Goal: Task Accomplishment & Management: Use online tool/utility

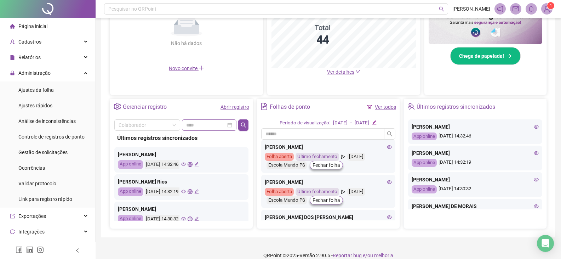
scroll to position [202, 0]
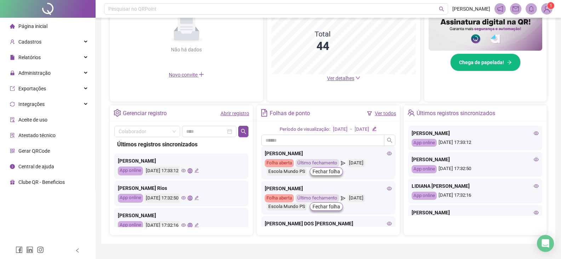
click at [194, 173] on div "[DATE] 17:33:12" at bounding box center [172, 170] width 54 height 9
click at [186, 171] on icon "eye" at bounding box center [183, 171] width 5 height 4
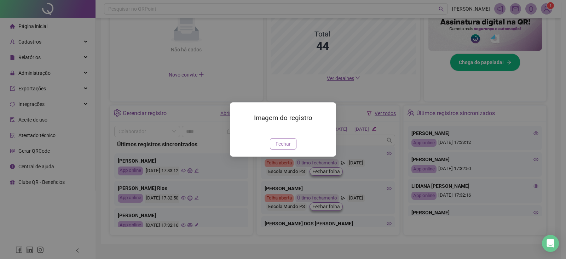
click at [280, 148] on span "Fechar" at bounding box center [283, 144] width 15 height 8
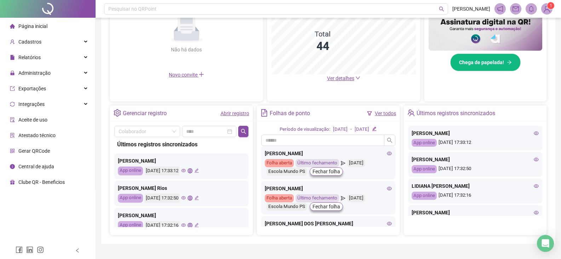
click at [186, 199] on icon "eye" at bounding box center [183, 198] width 5 height 4
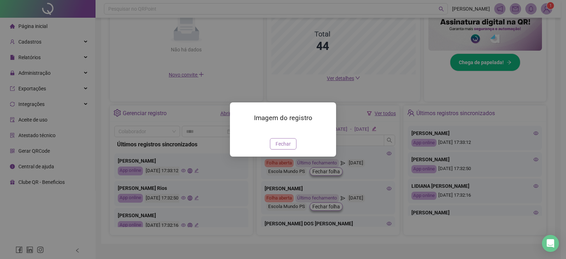
click at [281, 149] on button "Fechar" at bounding box center [283, 143] width 27 height 11
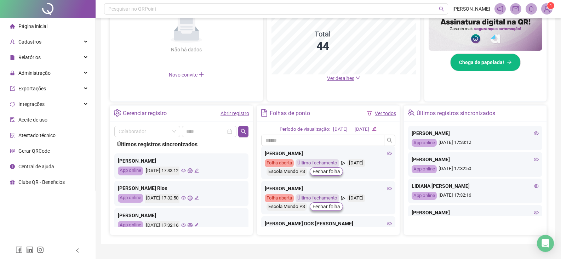
click at [186, 226] on icon "eye" at bounding box center [183, 225] width 5 height 5
click at [194, 226] on div "[PERSON_NAME] App online [DATE] 17:32:16" at bounding box center [181, 220] width 134 height 25
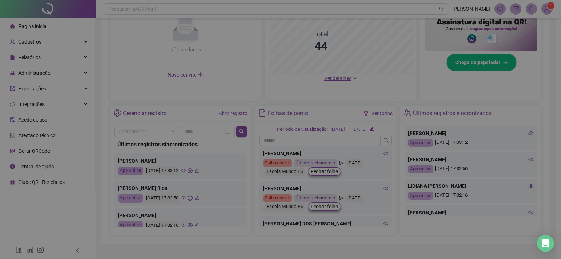
scroll to position [6, 0]
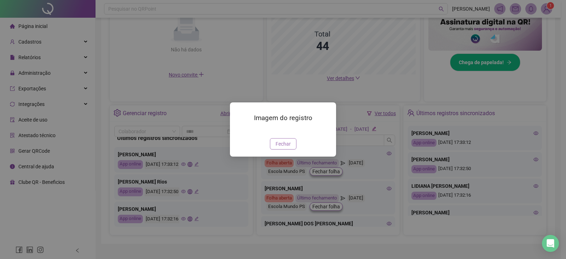
click at [286, 148] on span "Fechar" at bounding box center [283, 144] width 15 height 8
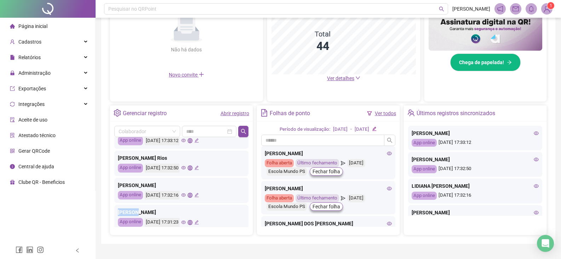
scroll to position [42, 0]
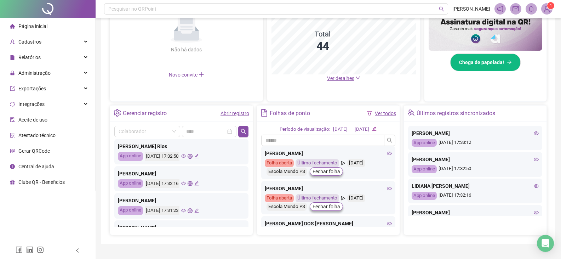
click at [186, 210] on icon "eye" at bounding box center [183, 210] width 5 height 5
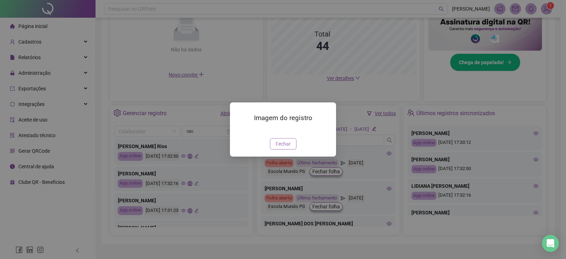
drag, startPoint x: 279, startPoint y: 183, endPoint x: 268, endPoint y: 181, distance: 11.6
click at [279, 148] on span "Fechar" at bounding box center [283, 144] width 15 height 8
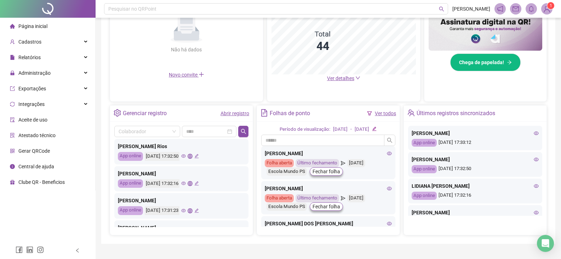
scroll to position [77, 0]
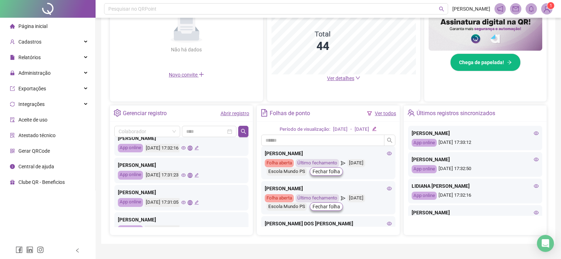
click at [186, 203] on icon "eye" at bounding box center [183, 203] width 5 height 4
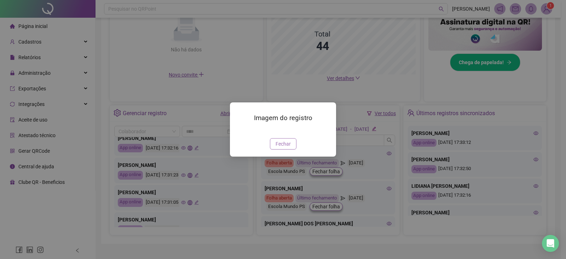
click at [278, 148] on span "Fechar" at bounding box center [283, 144] width 15 height 8
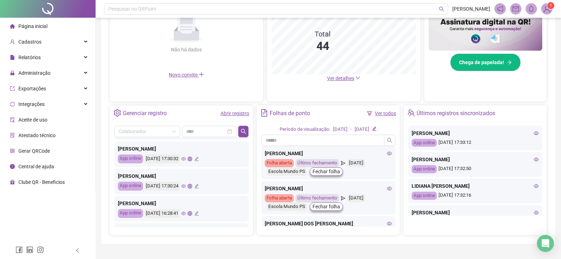
scroll to position [113, 0]
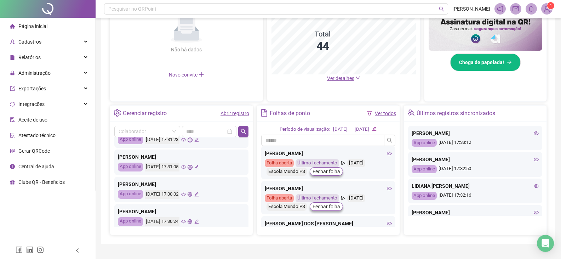
click at [186, 194] on icon "eye" at bounding box center [183, 194] width 5 height 5
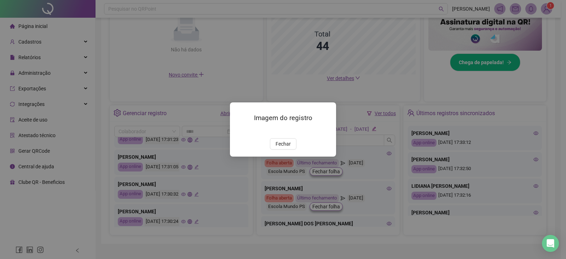
click at [285, 148] on span "Fechar" at bounding box center [283, 144] width 15 height 8
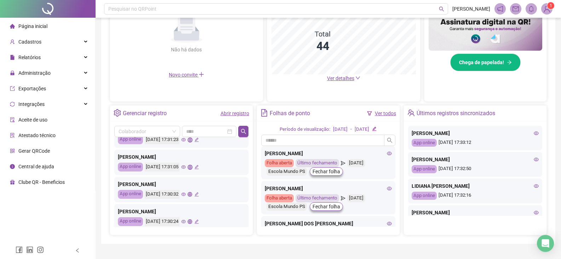
click at [186, 223] on icon "eye" at bounding box center [183, 221] width 5 height 5
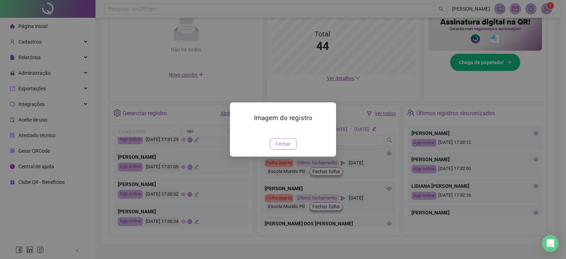
click at [277, 148] on span "Fechar" at bounding box center [283, 144] width 15 height 8
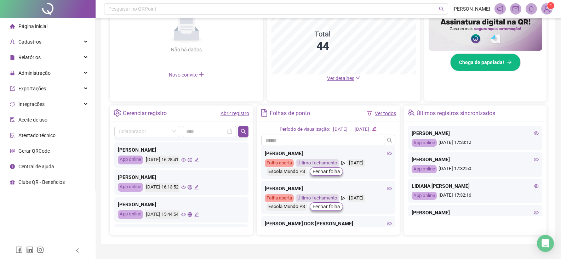
scroll to position [219, 0]
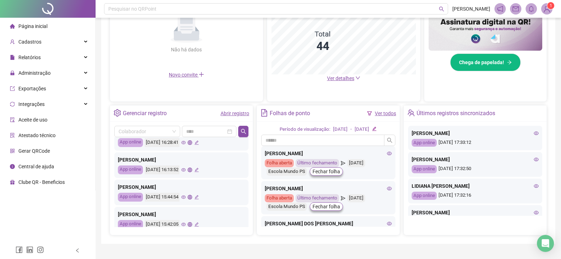
click at [186, 197] on icon "eye" at bounding box center [183, 197] width 5 height 4
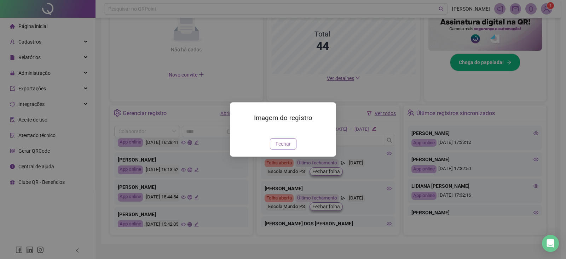
click at [285, 148] on span "Fechar" at bounding box center [283, 144] width 15 height 8
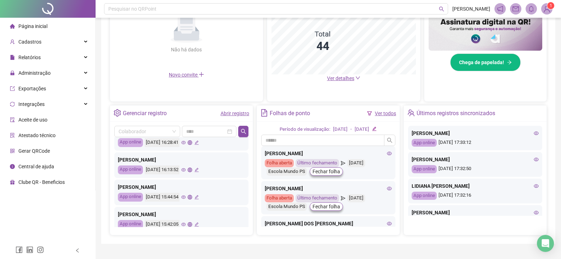
click at [345, 85] on div "Gráfico Total 44 Ver detalhes" at bounding box center [343, 36] width 153 height 101
click at [343, 81] on span "Ver detalhes" at bounding box center [343, 78] width 33 height 8
click at [342, 81] on span "Ver detalhes" at bounding box center [340, 78] width 27 height 6
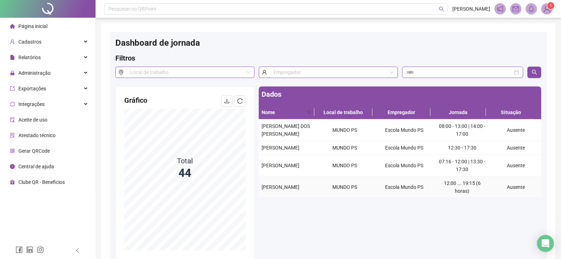
drag, startPoint x: 310, startPoint y: 198, endPoint x: 262, endPoint y: 188, distance: 49.8
click at [262, 188] on div "[PERSON_NAME]" at bounding box center [287, 187] width 51 height 8
copy span "[PERSON_NAME]"
drag, startPoint x: 296, startPoint y: 156, endPoint x: 262, endPoint y: 149, distance: 34.5
click at [262, 149] on span "[PERSON_NAME]" at bounding box center [281, 148] width 38 height 6
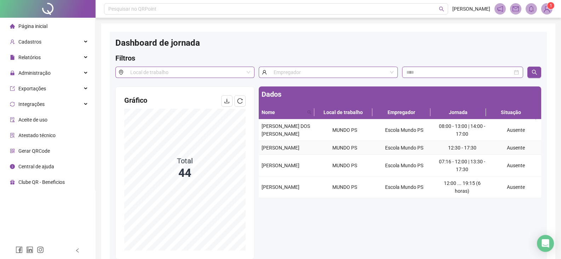
copy span "[PERSON_NAME]"
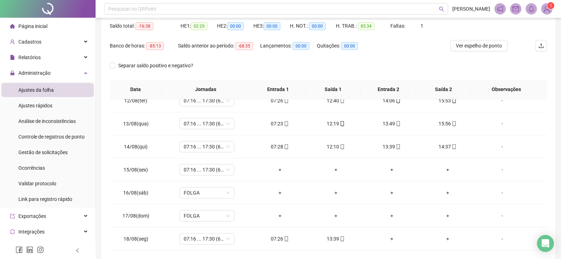
scroll to position [32, 0]
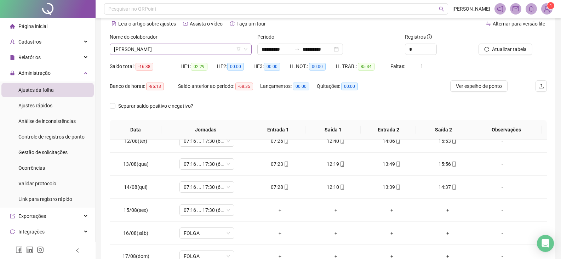
click at [157, 48] on span "[PERSON_NAME]" at bounding box center [180, 49] width 133 height 11
click at [44, 150] on span "Gestão de solicitações" at bounding box center [42, 152] width 49 height 6
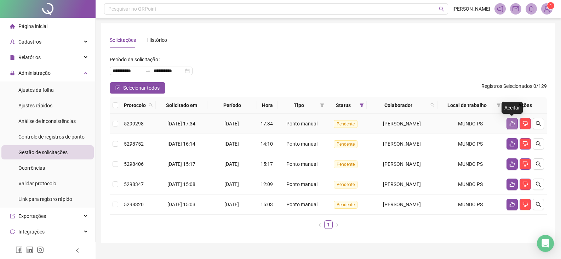
click at [508, 123] on button "button" at bounding box center [512, 123] width 11 height 11
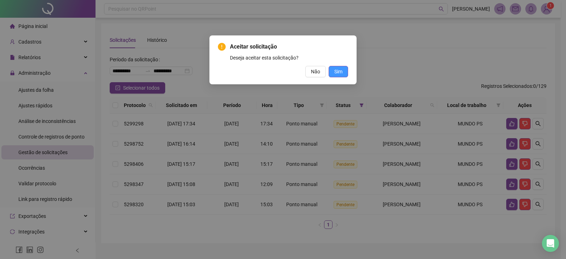
click at [333, 73] on button "Sim" at bounding box center [338, 71] width 19 height 11
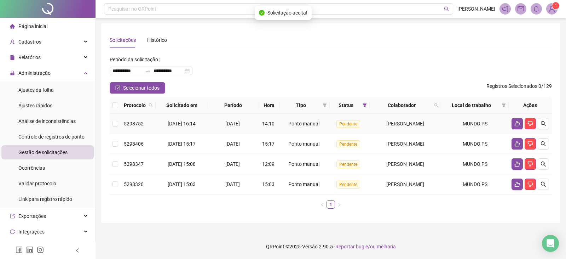
click at [510, 122] on td at bounding box center [530, 124] width 43 height 20
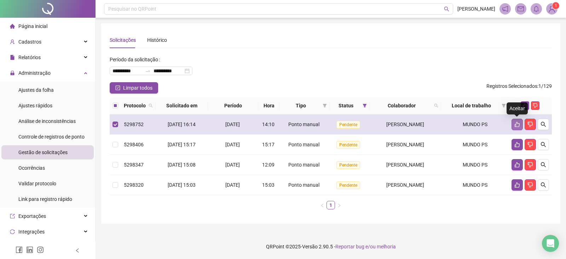
click at [516, 123] on icon "like" at bounding box center [518, 124] width 6 height 6
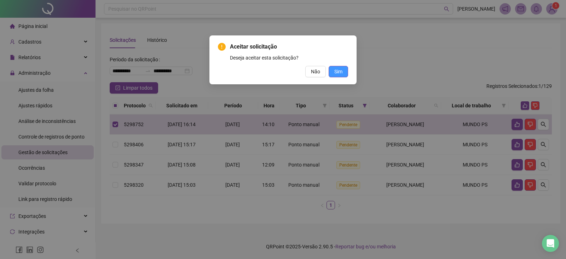
click at [342, 74] on span "Sim" at bounding box center [339, 72] width 8 height 8
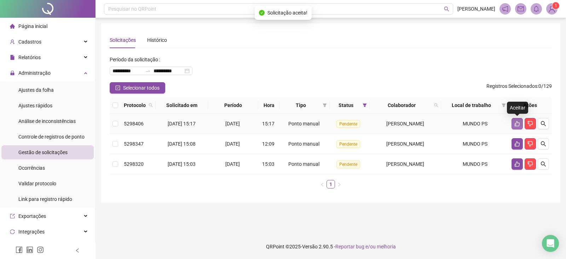
click at [515, 124] on icon "like" at bounding box center [518, 124] width 6 height 6
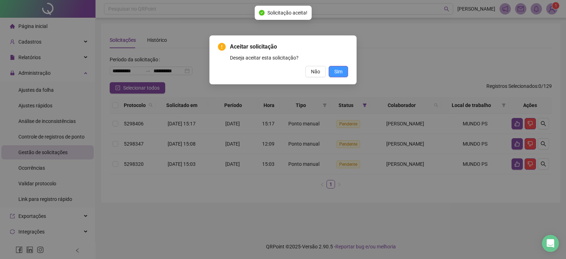
click at [343, 74] on button "Sim" at bounding box center [338, 71] width 19 height 11
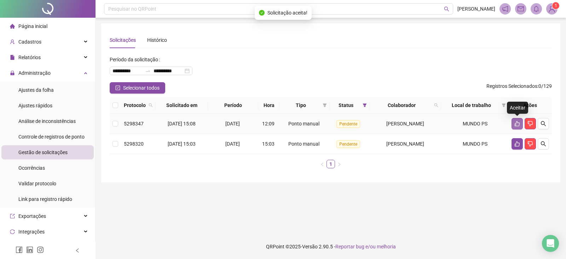
click at [515, 124] on icon "like" at bounding box center [517, 123] width 5 height 5
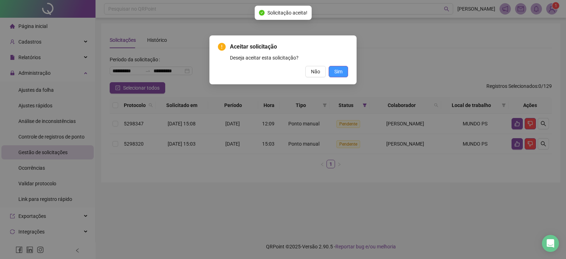
click at [335, 73] on span "Sim" at bounding box center [339, 72] width 8 height 8
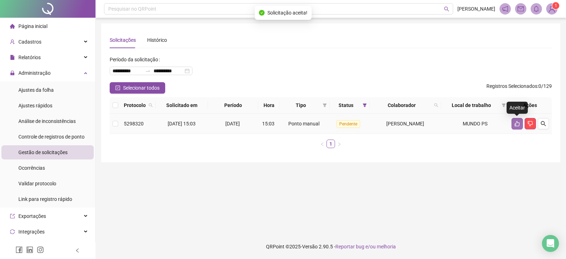
click at [515, 124] on icon "like" at bounding box center [517, 123] width 5 height 5
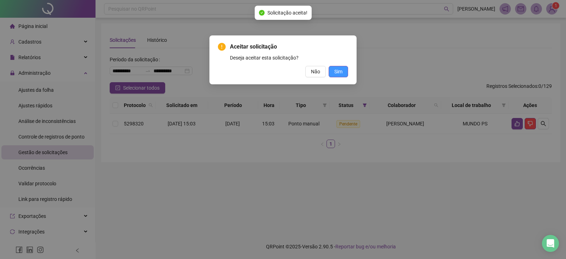
click at [342, 73] on span "Sim" at bounding box center [339, 72] width 8 height 8
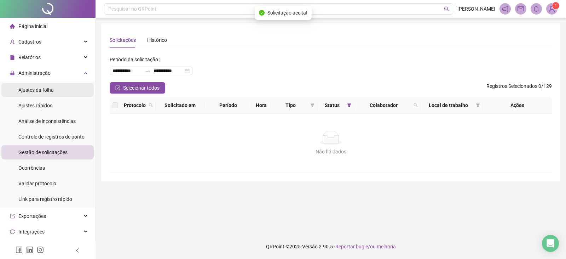
click at [43, 92] on span "Ajustes da folha" at bounding box center [35, 90] width 35 height 6
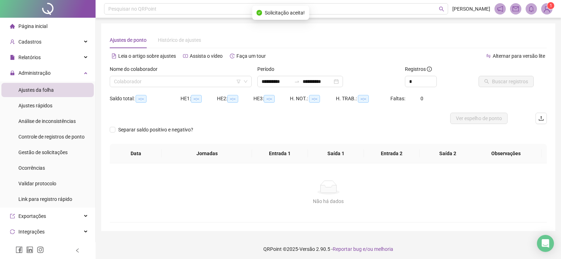
type input "**********"
click at [180, 85] on input "search" at bounding box center [177, 81] width 127 height 11
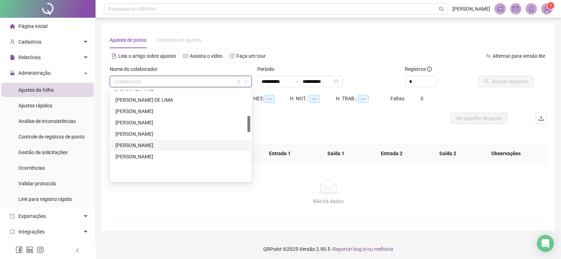
scroll to position [142, 0]
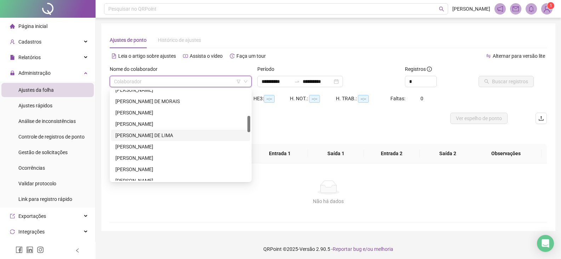
click at [126, 136] on div "[PERSON_NAME] DE LIMA" at bounding box center [180, 135] width 131 height 8
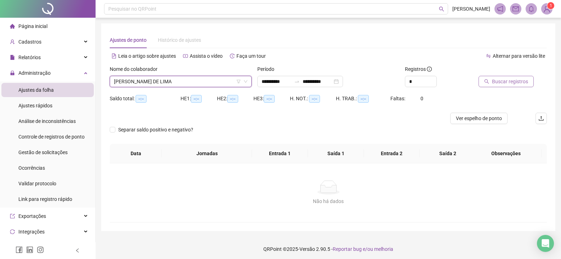
click at [495, 80] on span "Buscar registros" at bounding box center [510, 82] width 36 height 8
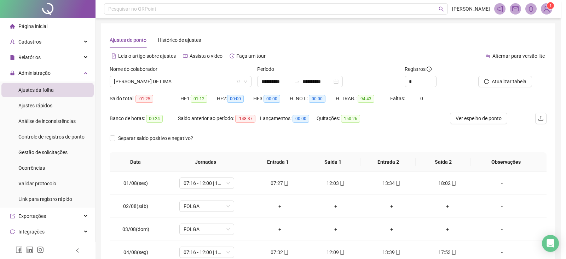
click at [356, 81] on div "Buscando registros Os registros de ponto estão sendo buscados... OK" at bounding box center [283, 129] width 566 height 259
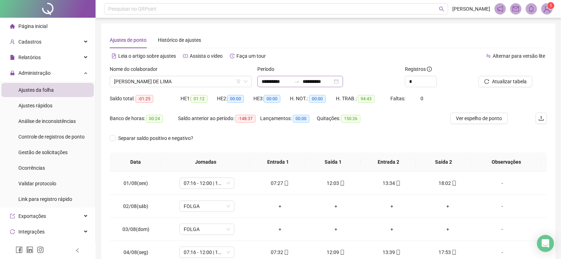
click at [343, 82] on div "**********" at bounding box center [300, 81] width 86 height 11
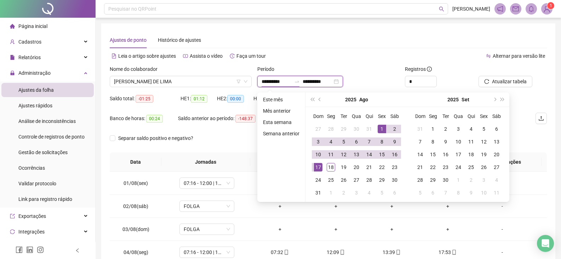
type input "**********"
click at [380, 128] on div "1" at bounding box center [382, 129] width 8 height 8
type input "**********"
click at [333, 166] on div "18" at bounding box center [331, 167] width 8 height 8
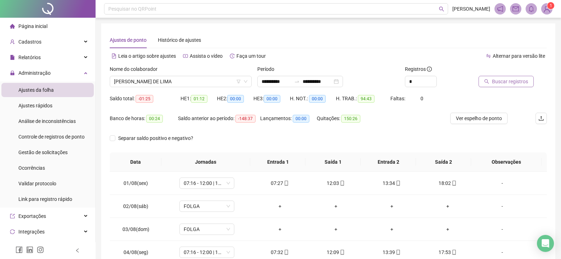
click at [499, 85] on button "Buscar registros" at bounding box center [506, 81] width 55 height 11
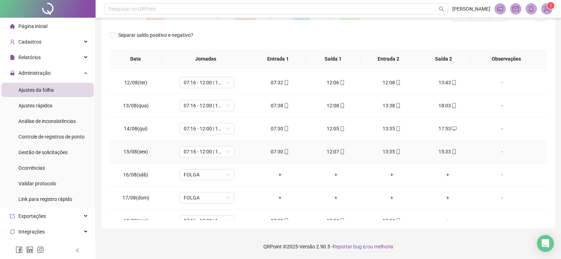
scroll to position [263, 0]
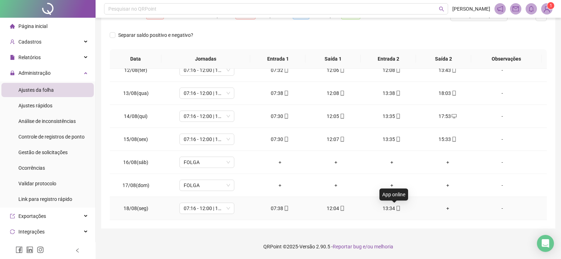
click at [397, 208] on icon "mobile" at bounding box center [398, 208] width 3 height 5
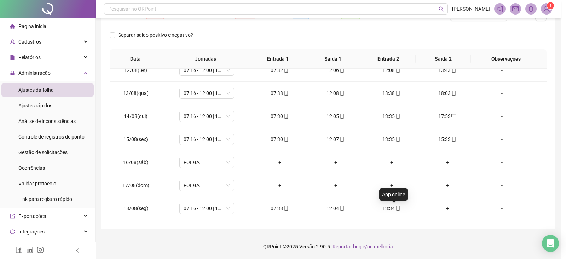
type input "**********"
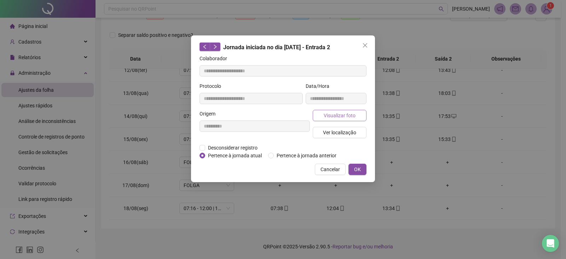
click at [343, 115] on span "Visualizar foto" at bounding box center [340, 116] width 32 height 8
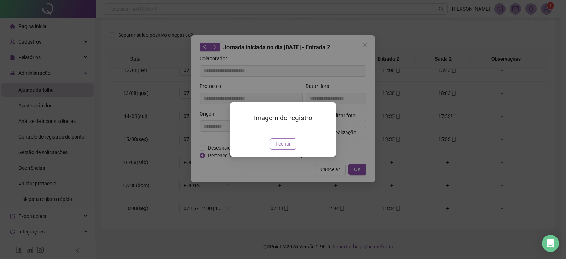
click at [284, 148] on span "Fechar" at bounding box center [283, 144] width 15 height 8
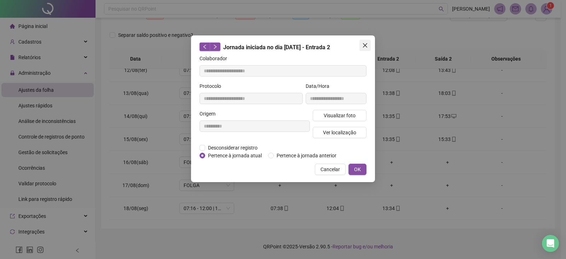
click at [364, 48] on icon "close" at bounding box center [365, 45] width 6 height 6
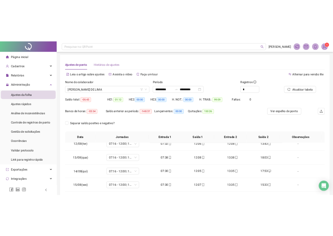
scroll to position [0, 0]
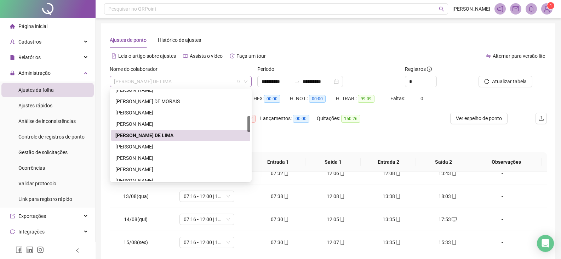
drag, startPoint x: 192, startPoint y: 82, endPoint x: 124, endPoint y: 81, distance: 68.0
click at [124, 81] on span "[PERSON_NAME] DE LIMA" at bounding box center [180, 81] width 133 height 11
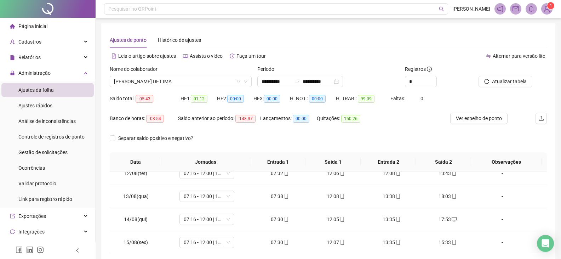
click at [322, 44] on div "Ajustes de ponto Histórico de ajustes" at bounding box center [328, 40] width 437 height 16
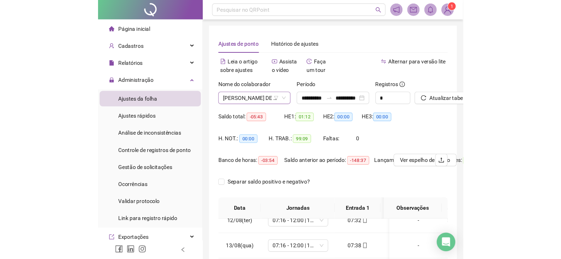
scroll to position [35, 0]
